Goal: Information Seeking & Learning: Understand process/instructions

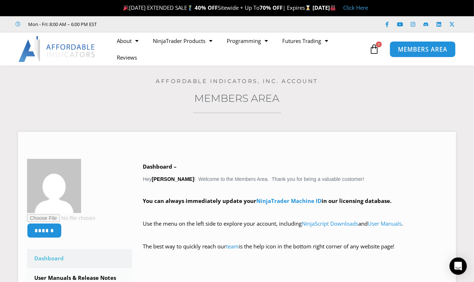
click at [428, 46] on span "MEMBERS AREA" at bounding box center [422, 49] width 49 height 6
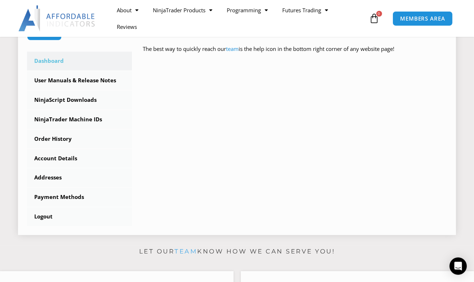
scroll to position [180, 0]
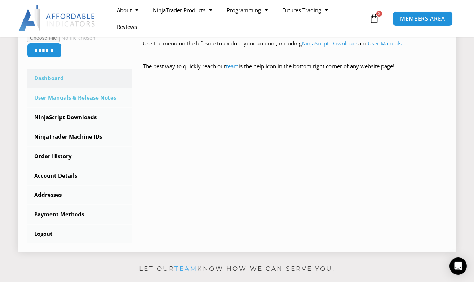
click at [63, 96] on link "User Manuals & Release Notes" at bounding box center [79, 97] width 105 height 19
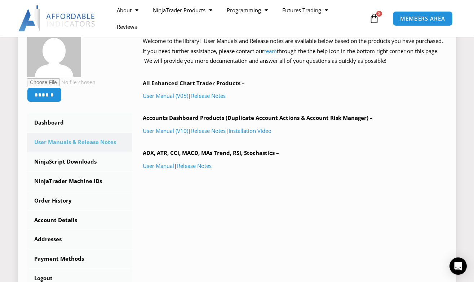
scroll to position [144, 0]
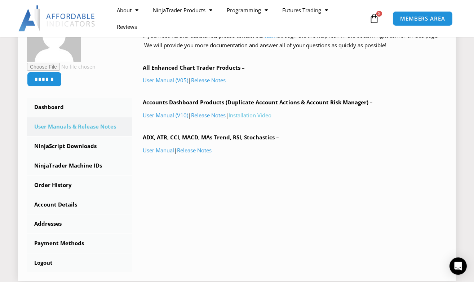
click at [248, 114] on link "Installation Video" at bounding box center [250, 114] width 43 height 7
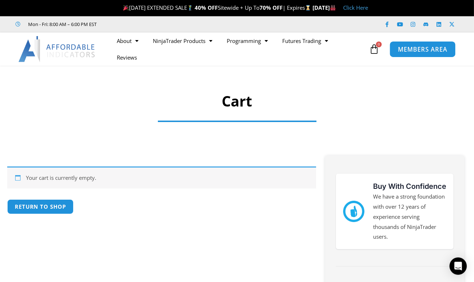
click at [437, 48] on span "MEMBERS AREA" at bounding box center [422, 49] width 49 height 6
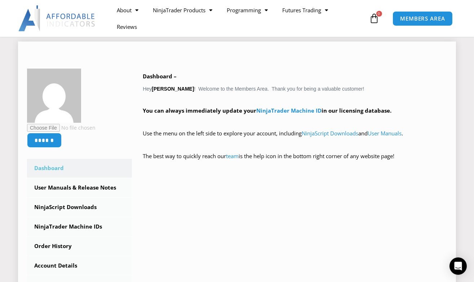
scroll to position [108, 0]
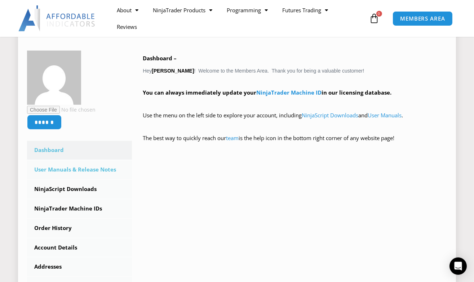
click at [100, 168] on link "User Manuals & Release Notes" at bounding box center [79, 169] width 105 height 19
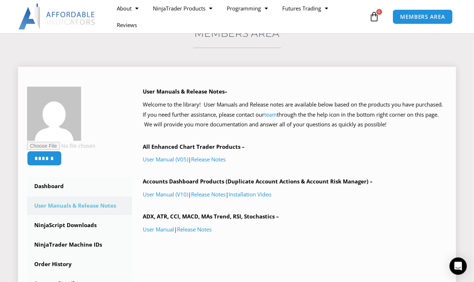
scroll to position [72, 0]
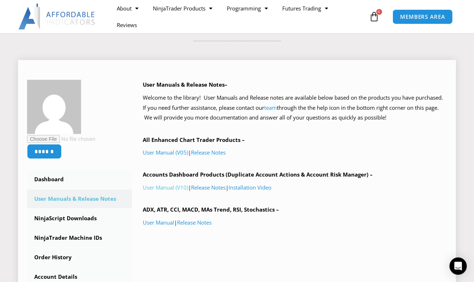
click at [173, 187] on link "User Manual (V10)" at bounding box center [165, 187] width 45 height 7
